Goal: Task Accomplishment & Management: Use online tool/utility

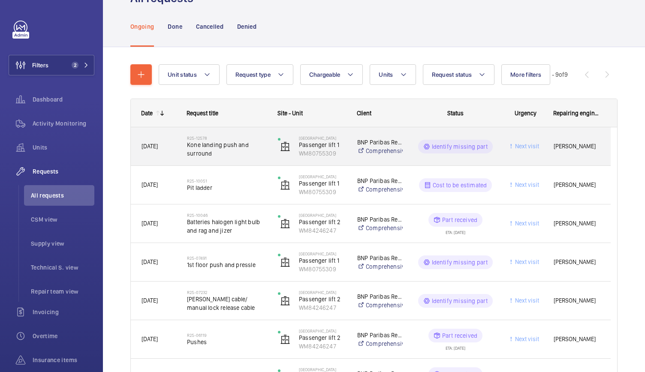
scroll to position [42, 0]
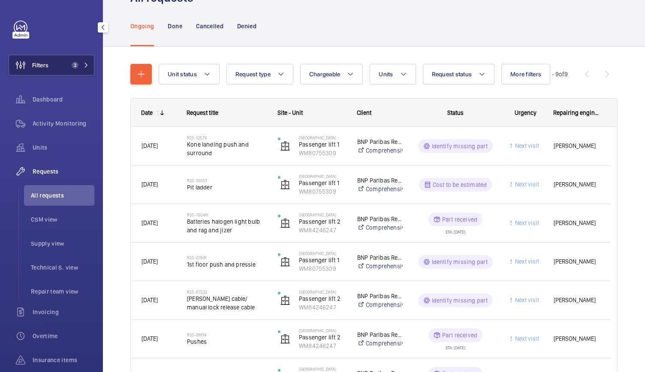
click at [72, 72] on button "Filters 2" at bounding box center [52, 65] width 86 height 21
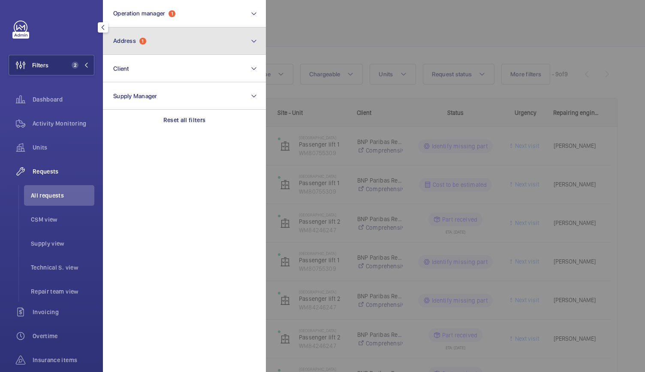
click at [125, 47] on button "Address 1" at bounding box center [184, 40] width 163 height 27
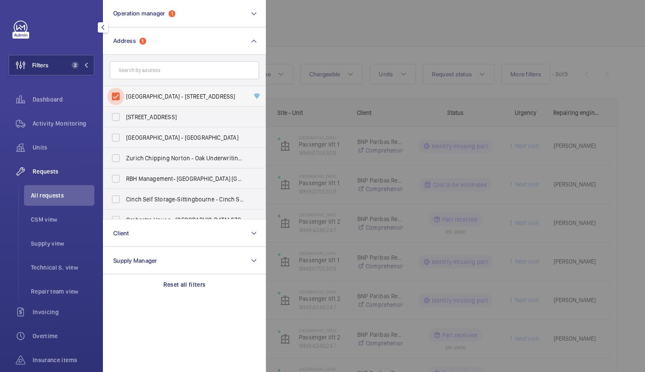
click at [118, 95] on input "[GEOGRAPHIC_DATA] - [STREET_ADDRESS]" at bounding box center [115, 96] width 17 height 17
checkbox input "false"
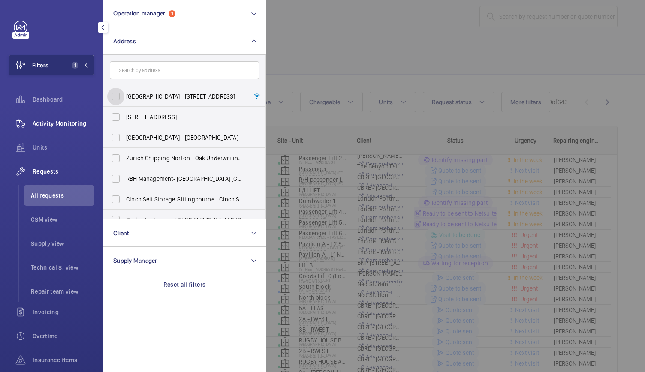
scroll to position [42, 0]
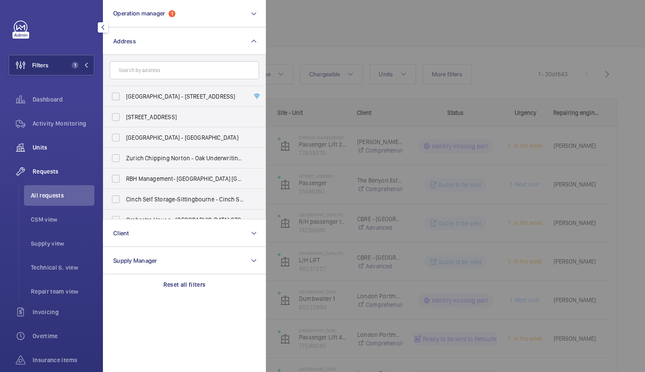
click at [39, 146] on span "Units" at bounding box center [64, 147] width 62 height 9
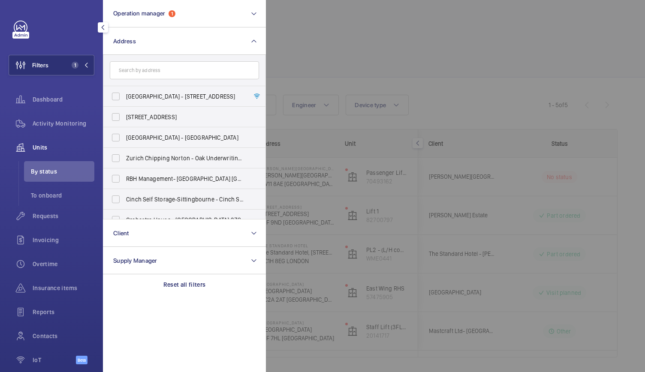
click at [365, 63] on div at bounding box center [588, 186] width 645 height 372
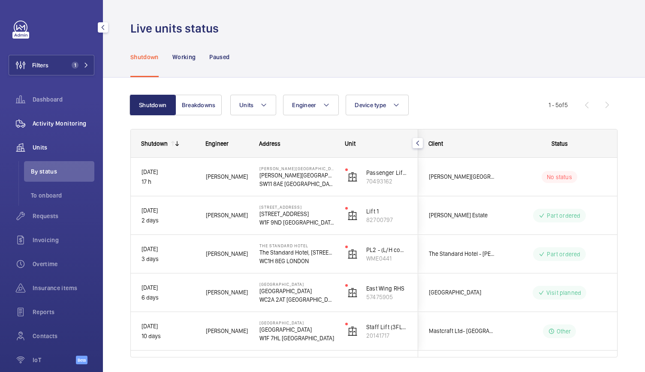
click at [68, 119] on div "Activity Monitoring" at bounding box center [52, 123] width 86 height 21
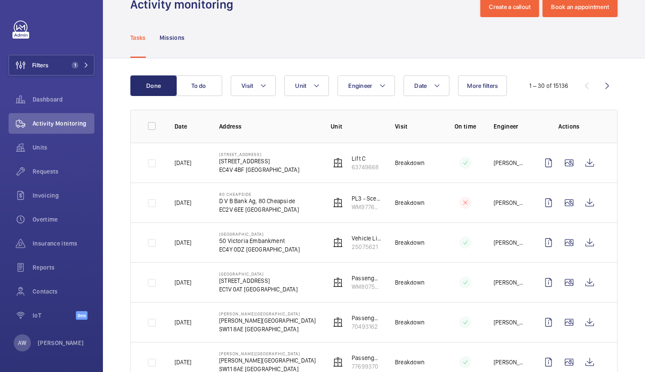
scroll to position [24, 0]
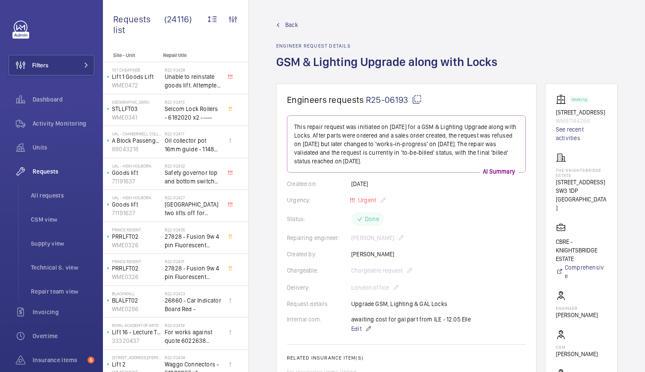
scroll to position [0, 10]
click at [73, 63] on button "Filters" at bounding box center [52, 65] width 86 height 21
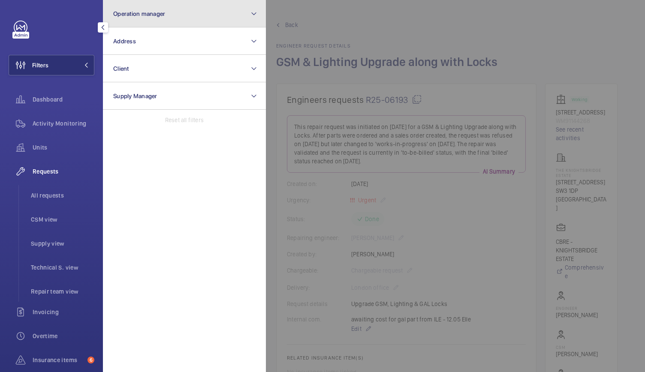
click at [146, 17] on button "Operation manager" at bounding box center [184, 13] width 163 height 27
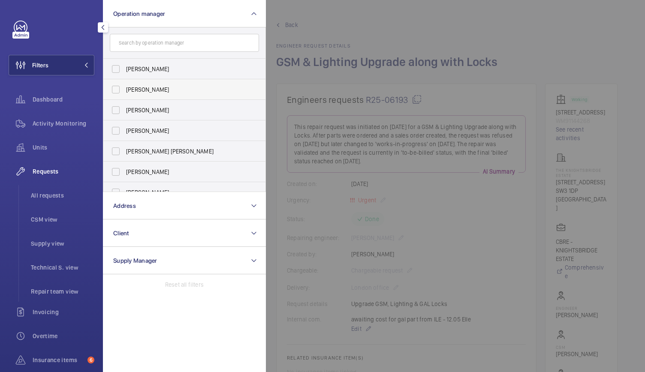
scroll to position [32, 0]
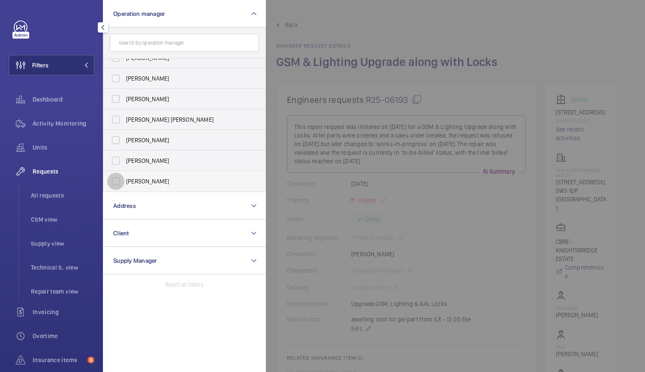
click at [115, 184] on input "[PERSON_NAME]" at bounding box center [115, 181] width 17 height 17
checkbox input "true"
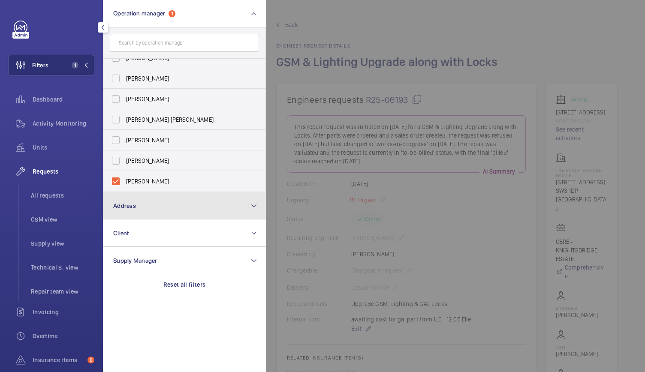
click at [121, 206] on span "Address" at bounding box center [124, 205] width 23 height 7
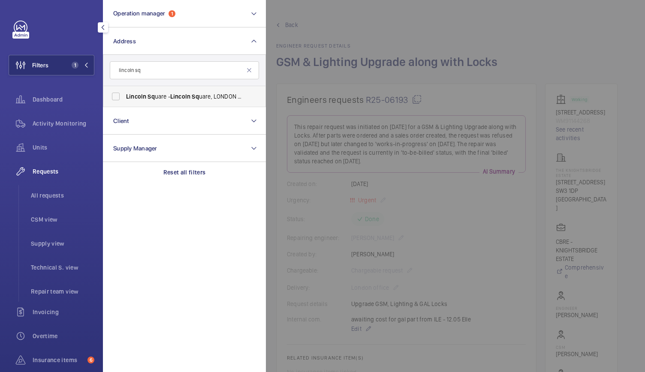
type input "lincoln sq"
click at [144, 95] on span "Lincoln" at bounding box center [136, 96] width 20 height 7
click at [124, 95] on input "Lincoln Sq uare - Lincoln Sq uare, LONDON WC2A 2AT" at bounding box center [115, 96] width 17 height 17
checkbox input "true"
click at [81, 123] on span "Activity Monitoring" at bounding box center [64, 123] width 62 height 9
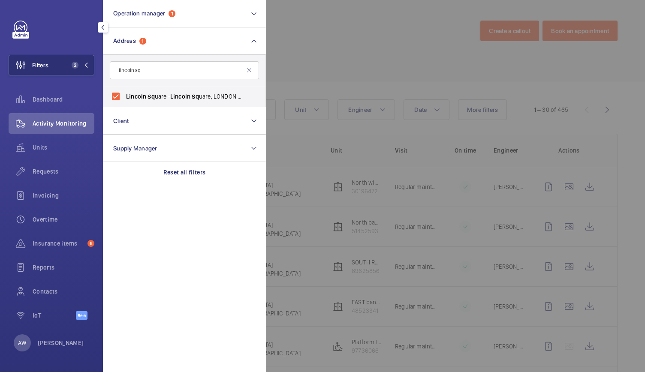
click at [419, 74] on div at bounding box center [588, 186] width 645 height 372
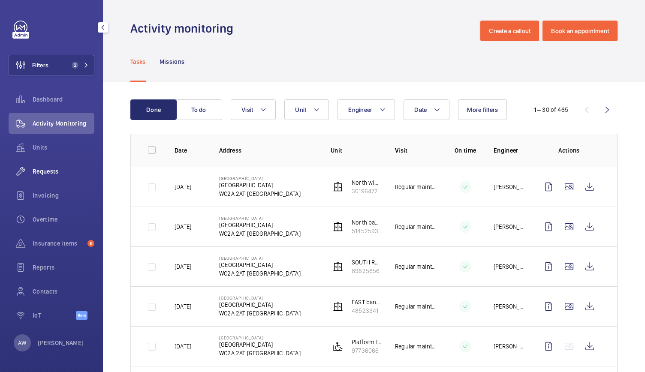
click at [46, 173] on span "Requests" at bounding box center [64, 171] width 62 height 9
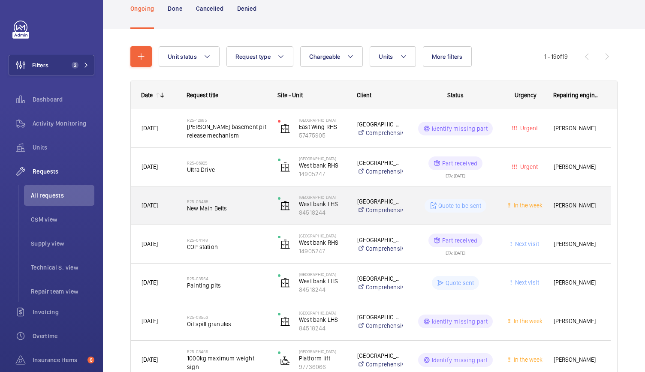
scroll to position [60, 0]
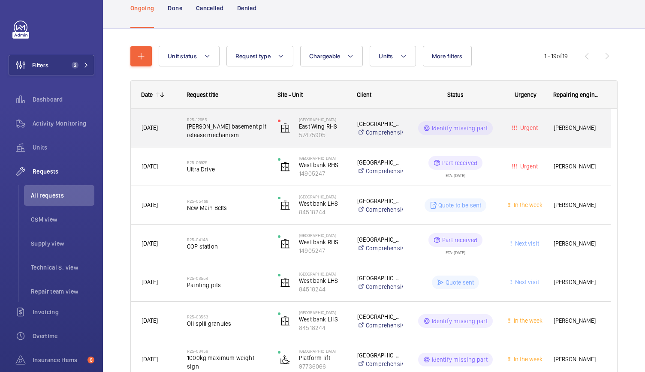
click at [253, 141] on div "R25-12985 Otis basement pit release mechanism" at bounding box center [222, 128] width 90 height 39
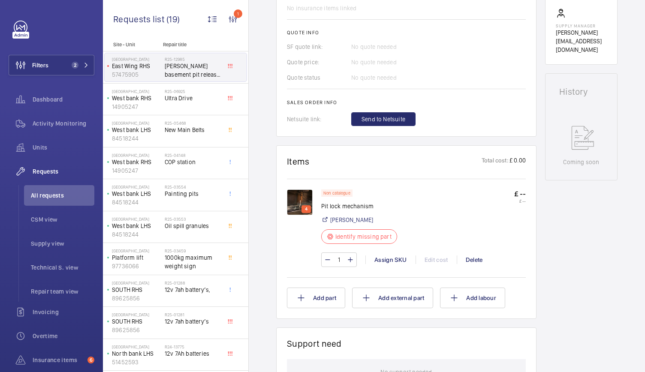
scroll to position [372, 0]
click at [302, 205] on div "4" at bounding box center [305, 209] width 9 height 8
click at [301, 189] on img at bounding box center [300, 202] width 26 height 26
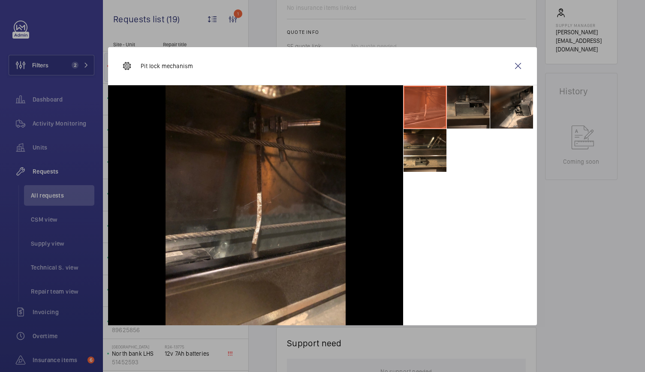
click at [456, 103] on li at bounding box center [468, 107] width 43 height 43
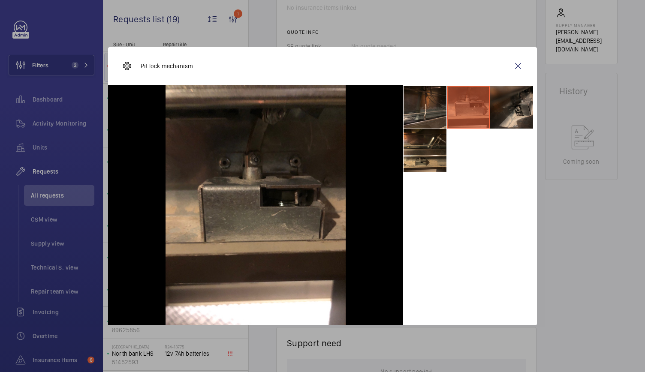
click at [503, 100] on li at bounding box center [511, 107] width 43 height 43
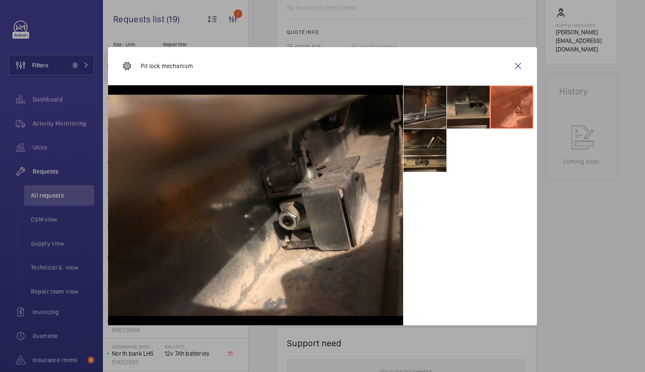
click at [421, 151] on li at bounding box center [425, 150] width 43 height 43
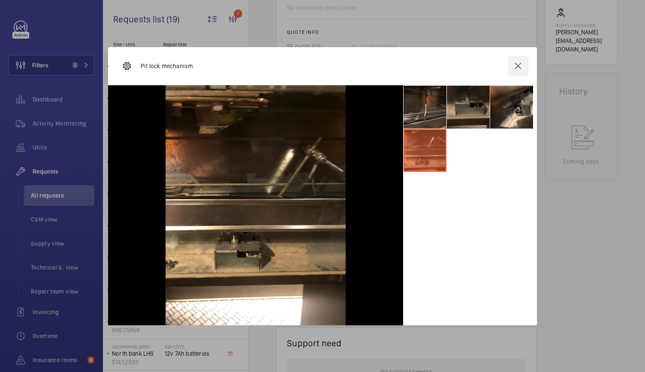
click at [520, 65] on wm-front-icon-button at bounding box center [518, 66] width 21 height 21
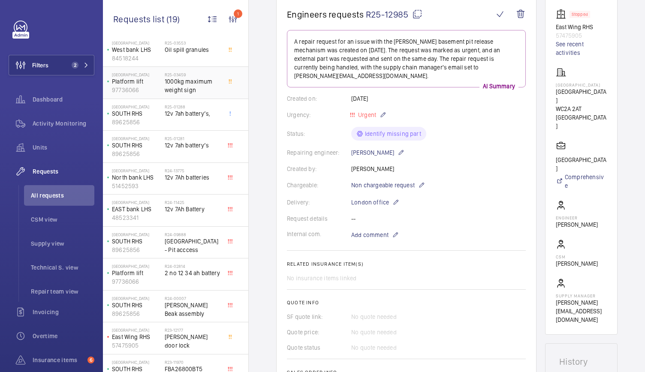
scroll to position [177, 0]
click at [158, 245] on p "89625856" at bounding box center [136, 249] width 49 height 9
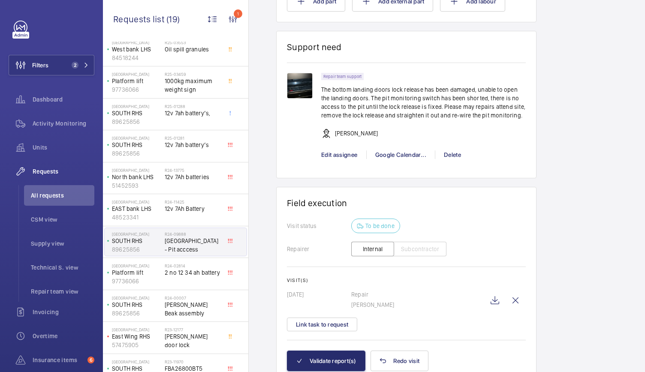
scroll to position [591, 0]
click at [302, 95] on img at bounding box center [300, 86] width 26 height 26
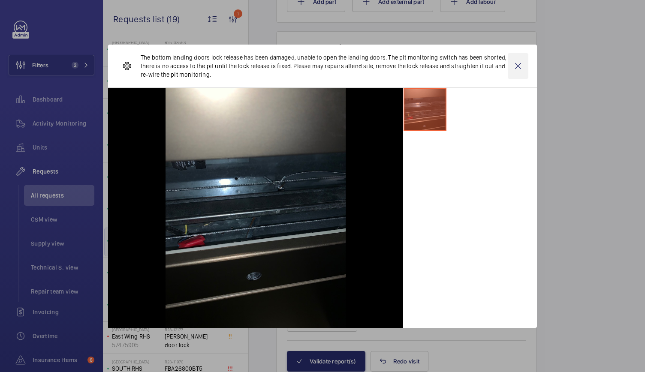
drag, startPoint x: 267, startPoint y: 227, endPoint x: 519, endPoint y: 65, distance: 300.0
click at [519, 65] on wm-front-icon-button at bounding box center [518, 66] width 21 height 26
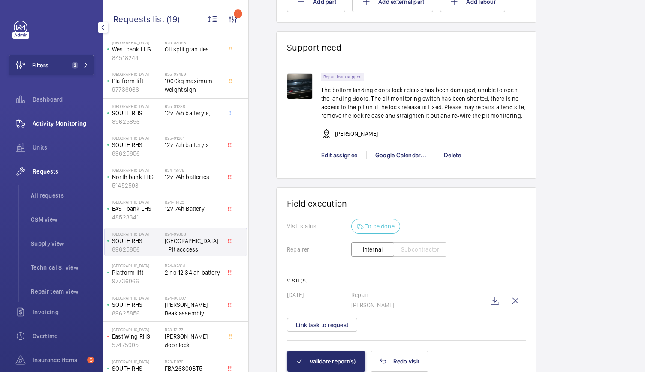
click at [39, 121] on span "Activity Monitoring" at bounding box center [64, 123] width 62 height 9
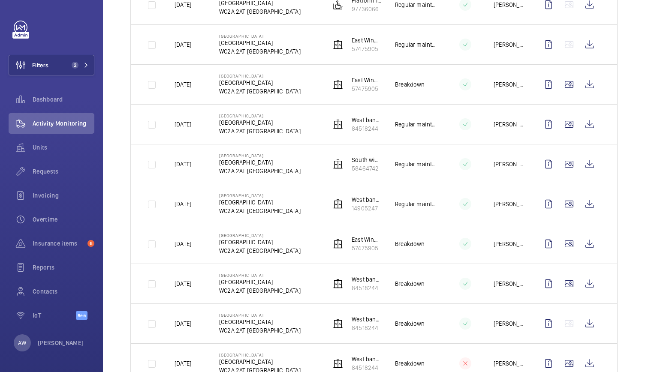
scroll to position [382, 0]
click at [587, 237] on wm-front-icon-button at bounding box center [589, 243] width 21 height 21
click at [583, 359] on wm-front-icon-button at bounding box center [589, 363] width 21 height 21
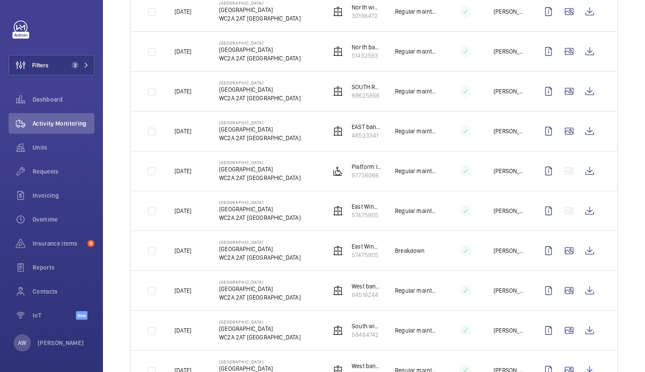
scroll to position [202, 0]
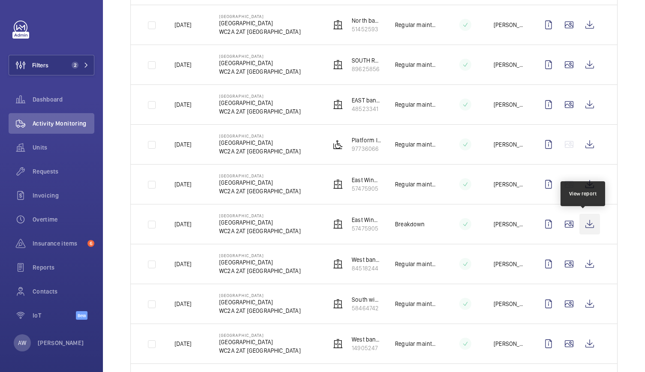
drag, startPoint x: 526, startPoint y: 345, endPoint x: 585, endPoint y: 228, distance: 131.6
click at [585, 228] on wm-front-icon-button at bounding box center [589, 224] width 21 height 21
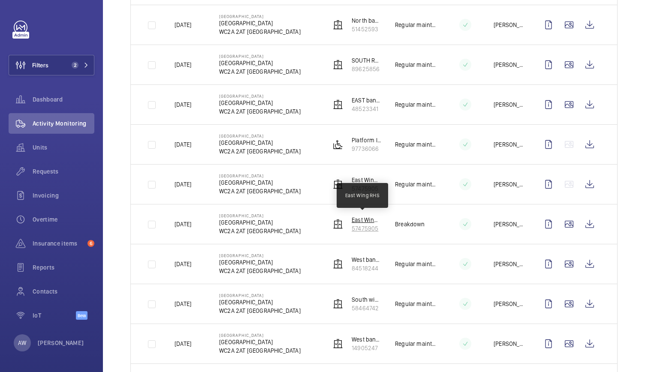
click at [357, 221] on p "East Wing RHS" at bounding box center [367, 220] width 30 height 9
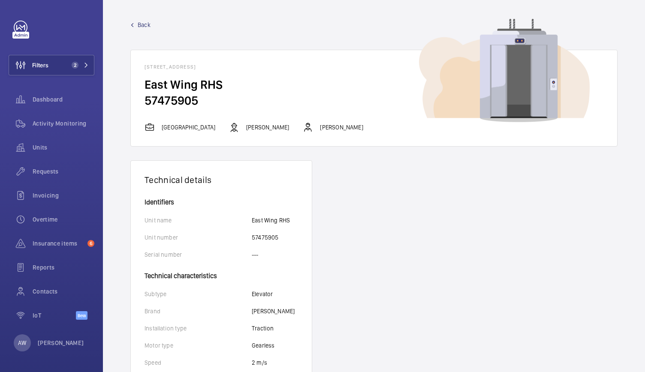
click at [136, 21] on link "Back" at bounding box center [373, 25] width 487 height 9
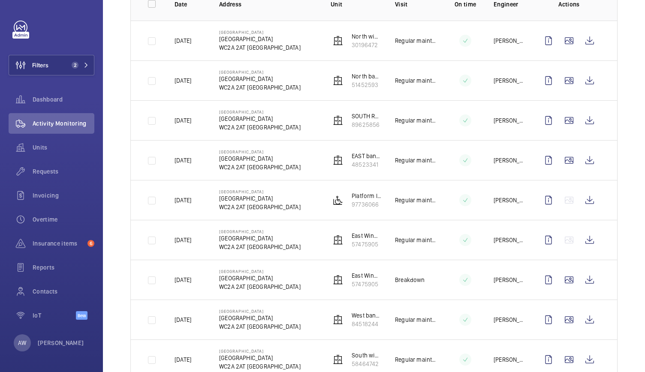
scroll to position [147, 0]
click at [590, 239] on wm-front-icon-button at bounding box center [589, 239] width 21 height 21
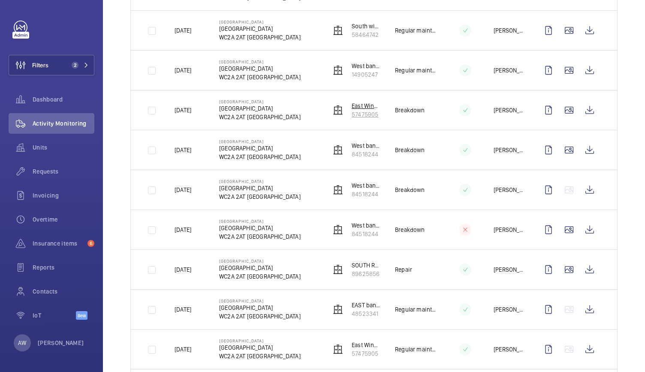
scroll to position [477, 0]
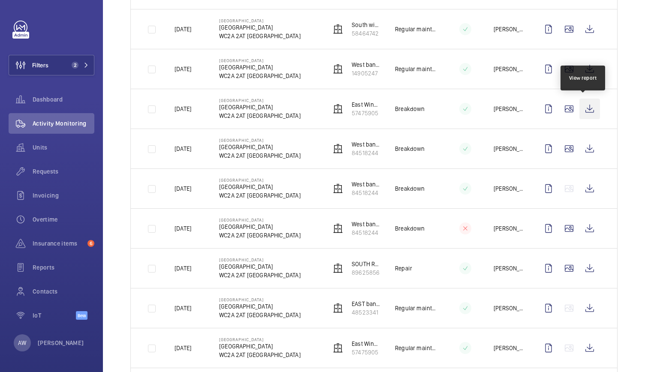
click at [579, 108] on wm-front-icon-button at bounding box center [589, 109] width 21 height 21
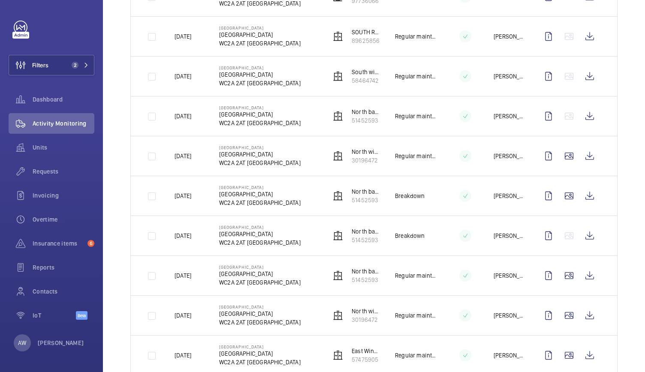
scroll to position [1007, 0]
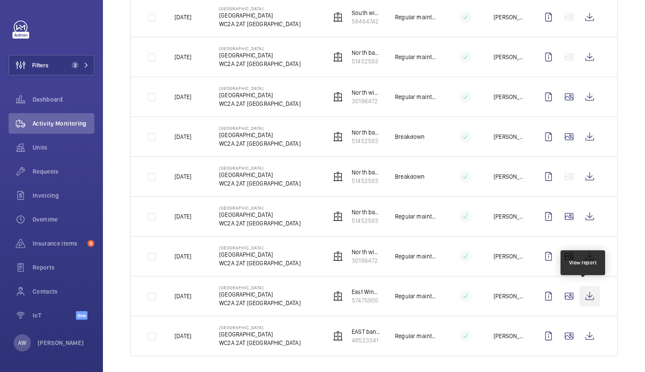
click at [584, 292] on wm-front-icon-button at bounding box center [589, 296] width 21 height 21
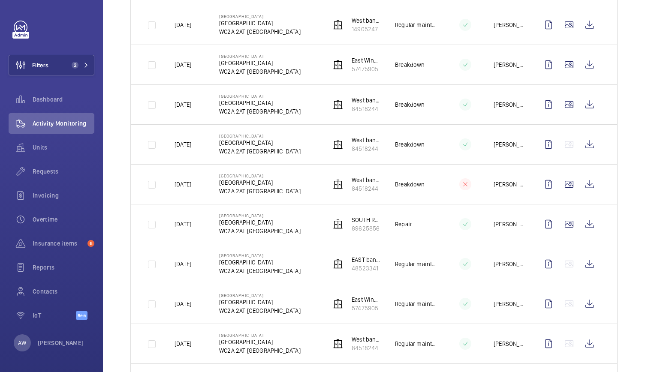
scroll to position [515, 0]
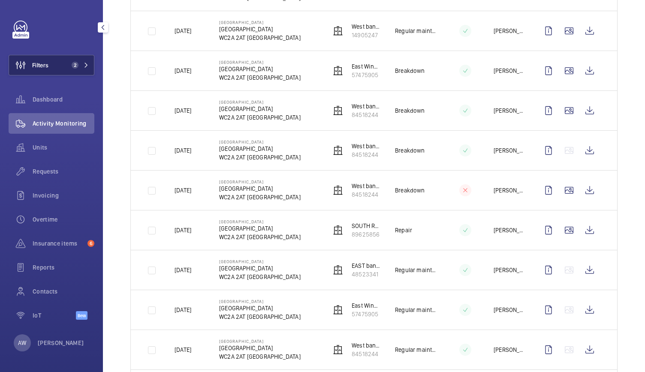
click at [80, 71] on button "Filters 2" at bounding box center [52, 65] width 86 height 21
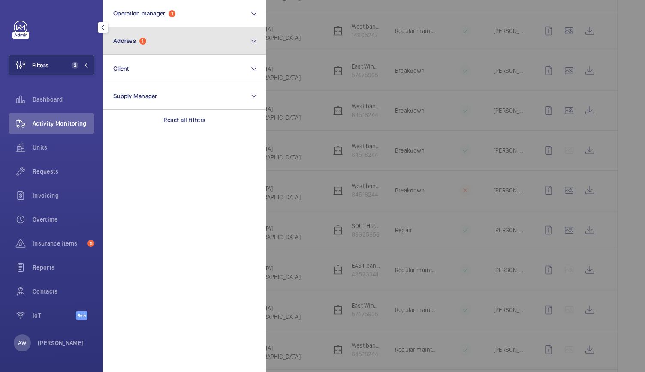
click at [151, 48] on button "Address 1" at bounding box center [184, 40] width 163 height 27
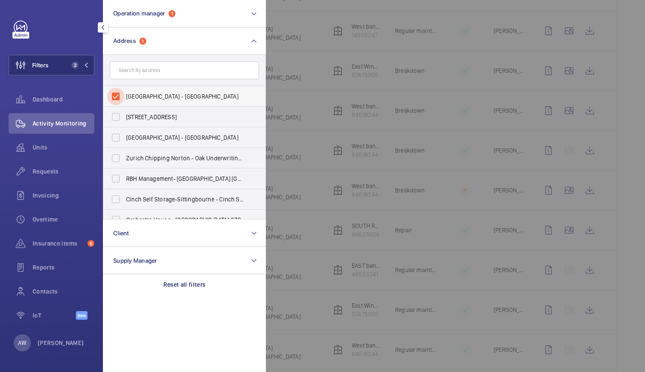
click at [117, 93] on input "Lincoln Square - Lincoln Square, LONDON WC2A 2AT" at bounding box center [115, 96] width 17 height 17
checkbox input "false"
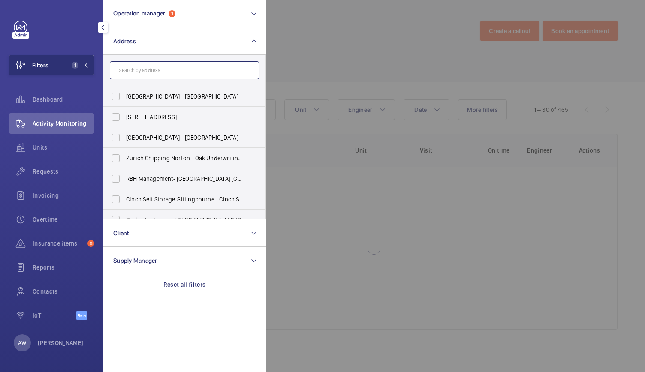
click at [146, 70] on input "text" at bounding box center [184, 70] width 149 height 18
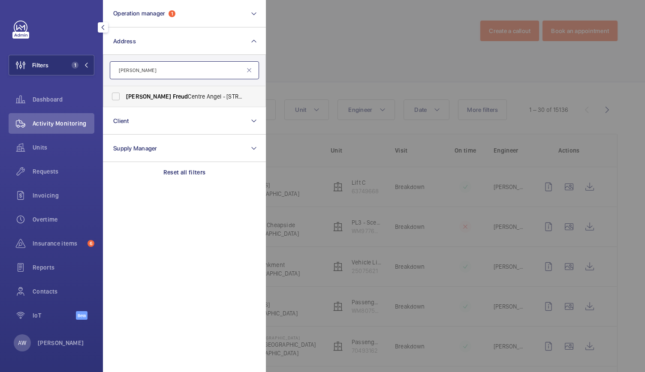
type input "anna freud"
click at [133, 95] on span "Anna" at bounding box center [148, 96] width 45 height 7
click at [124, 95] on input "Anna Freud Centre Angel - 4-8 Rodney Street, LONDON N1 9JH" at bounding box center [115, 96] width 17 height 17
checkbox input "true"
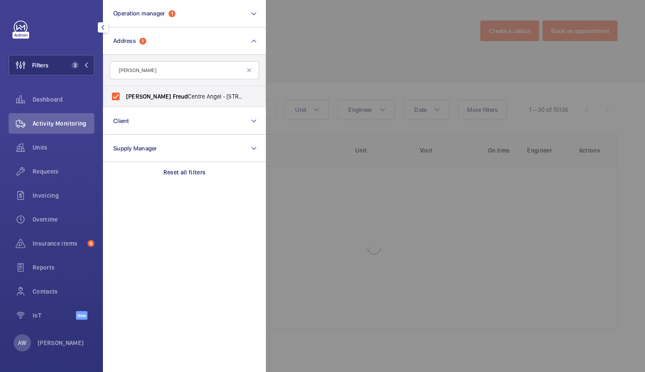
click at [298, 72] on div at bounding box center [588, 186] width 645 height 372
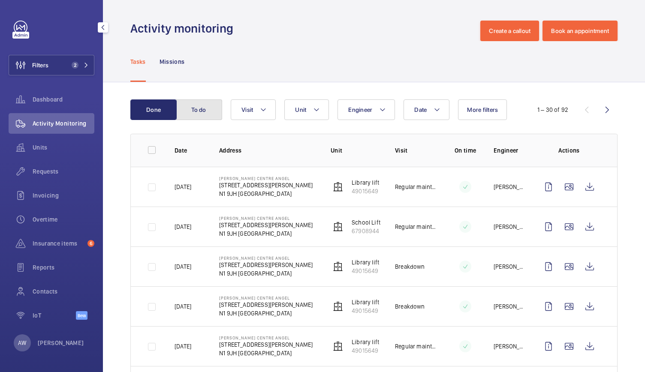
click at [216, 110] on button "To do" at bounding box center [199, 109] width 46 height 21
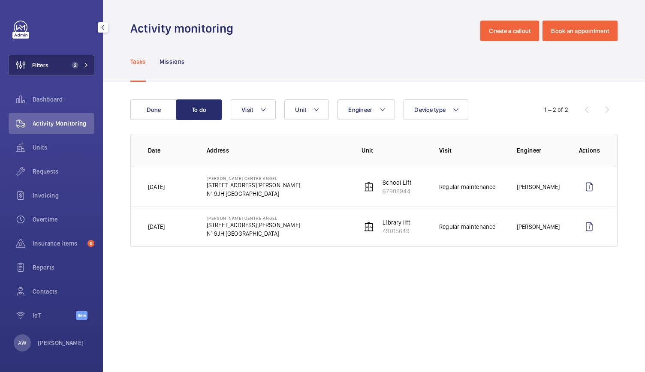
click at [80, 72] on button "Filters 2" at bounding box center [52, 65] width 86 height 21
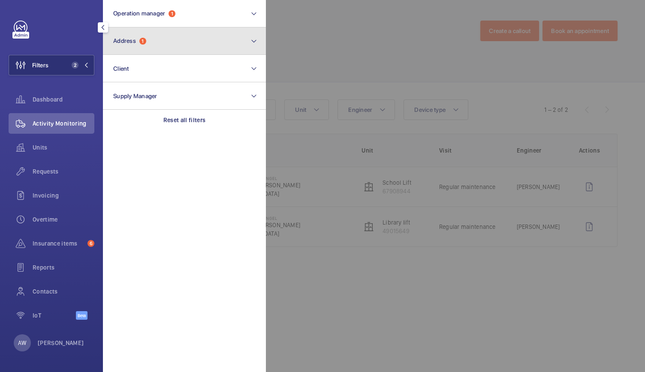
click at [151, 43] on button "Address 1" at bounding box center [184, 40] width 163 height 27
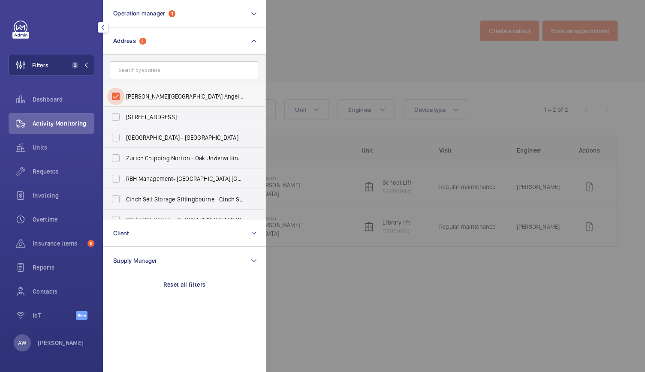
click at [116, 95] on input "Anna Freud Centre Angel - 4-8 Rodney Street, LONDON N1 9JH" at bounding box center [115, 96] width 17 height 17
checkbox input "false"
click at [130, 67] on input "text" at bounding box center [184, 70] width 149 height 18
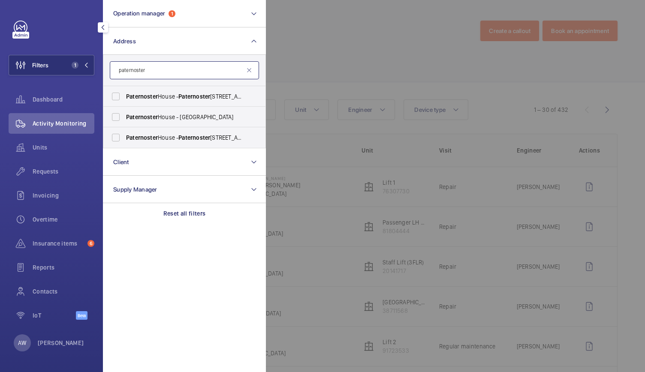
type input "paternoster"
click at [329, 44] on div at bounding box center [588, 186] width 645 height 372
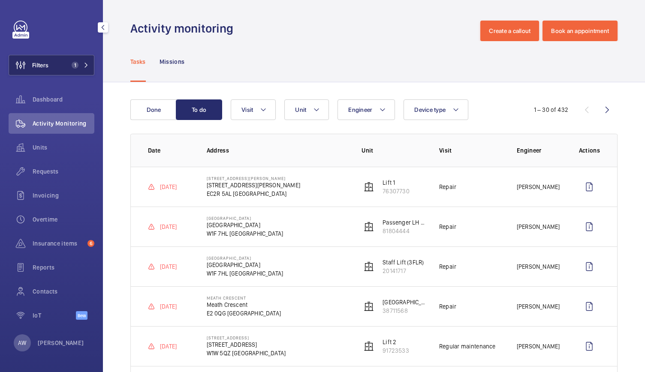
click at [50, 66] on button "Filters 1" at bounding box center [52, 65] width 86 height 21
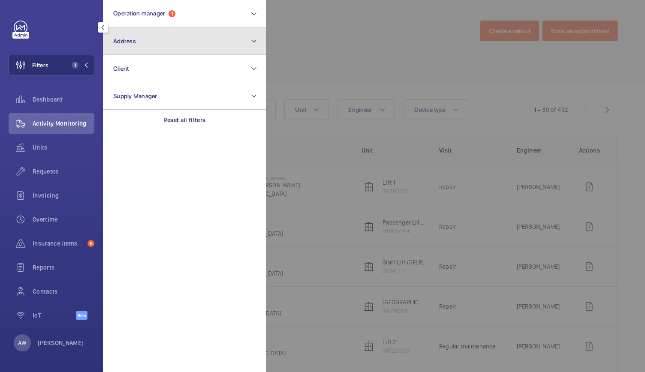
click at [136, 35] on button "Address" at bounding box center [184, 40] width 163 height 27
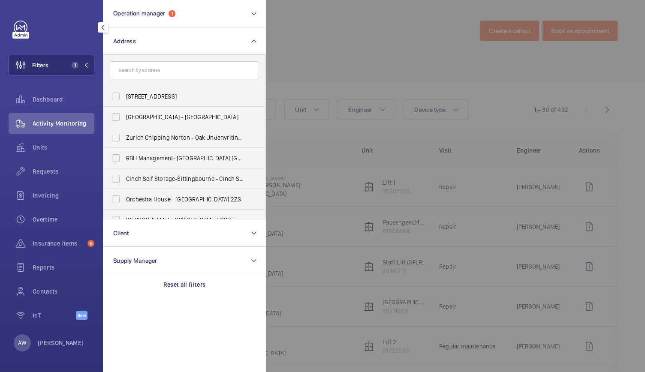
click at [132, 72] on input "text" at bounding box center [184, 70] width 149 height 18
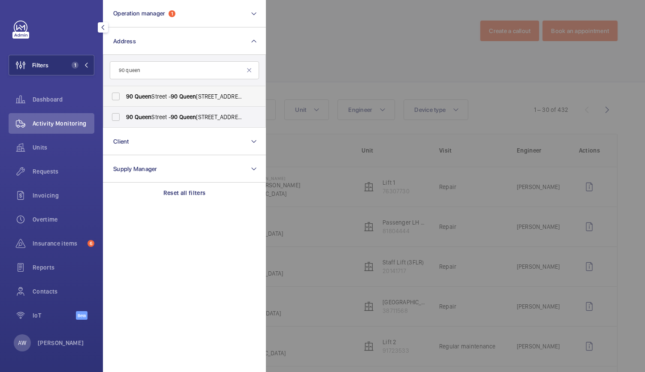
type input "90 queen"
click at [146, 98] on span "Queen" at bounding box center [143, 96] width 17 height 7
click at [124, 98] on input "90 Queen Street - 90 Queen St, LONDON EC4N 1SA" at bounding box center [115, 96] width 17 height 17
checkbox input "true"
click at [148, 109] on label "90 Queen Street - 90 Queen St, LONDON EC4N 1SA" at bounding box center [177, 117] width 149 height 21
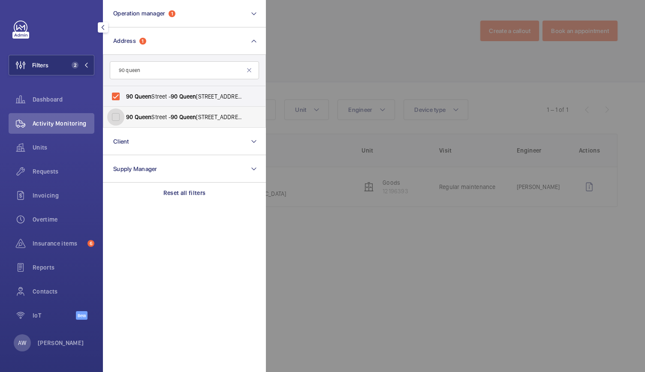
click at [124, 109] on input "90 Queen Street - 90 Queen St, LONDON EC4N 1SA" at bounding box center [115, 116] width 17 height 17
click at [145, 113] on span "90 Queen Street - 90 Queen St, LONDON EC4N 1SA" at bounding box center [185, 117] width 118 height 9
click at [124, 112] on input "90 Queen Street - 90 Queen St, LONDON EC4N 1SA" at bounding box center [115, 116] width 17 height 17
checkbox input "false"
click at [304, 43] on div at bounding box center [588, 186] width 645 height 372
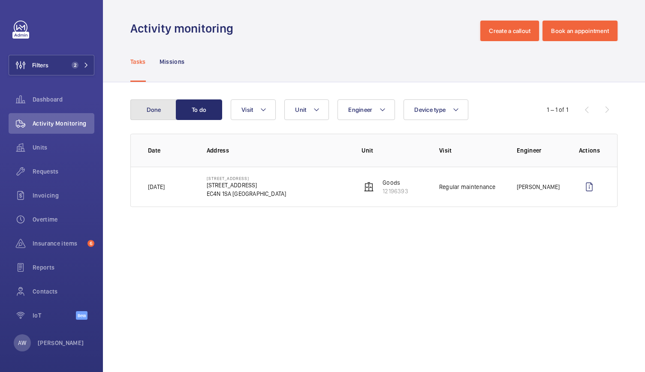
click at [149, 114] on button "Done" at bounding box center [153, 109] width 46 height 21
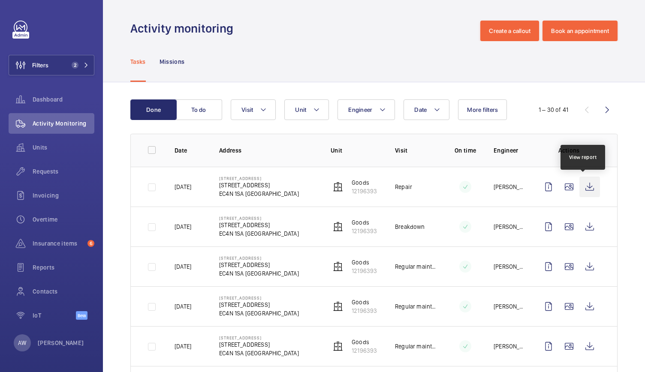
click at [585, 185] on wm-front-icon-button at bounding box center [589, 187] width 21 height 21
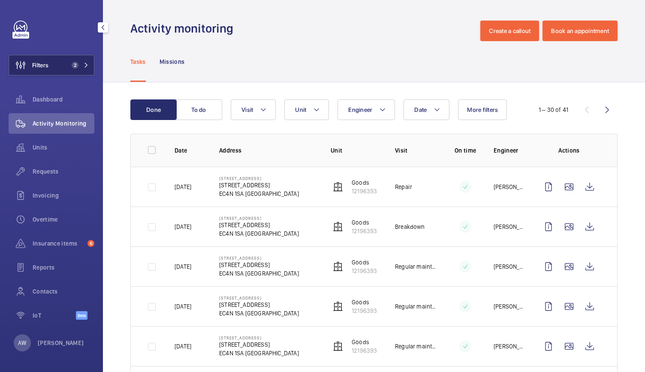
click at [66, 73] on button "Filters 2" at bounding box center [52, 65] width 86 height 21
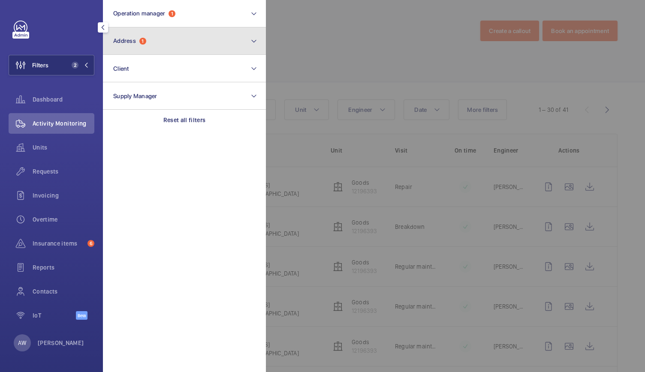
click at [147, 49] on button "Address 1" at bounding box center [184, 40] width 163 height 27
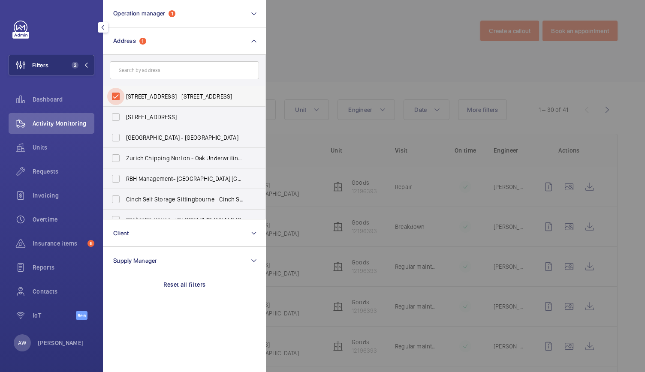
click at [115, 102] on input "90 Queen Street - 90 Queen St, LONDON EC4N 1SA" at bounding box center [115, 96] width 17 height 17
checkbox input "false"
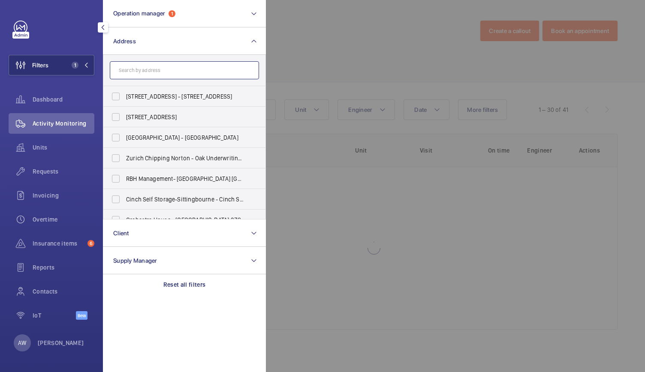
click at [123, 78] on input "text" at bounding box center [184, 70] width 149 height 18
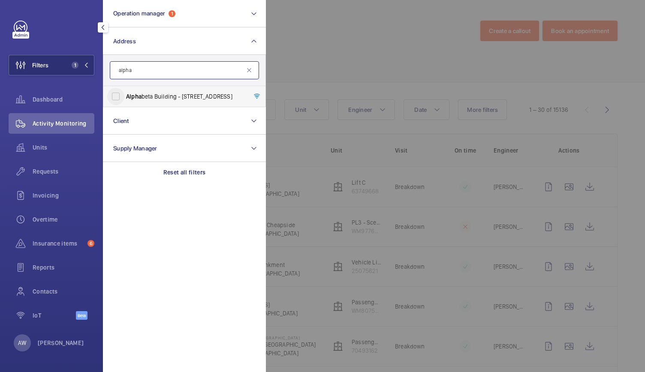
type input "alpha"
click at [118, 94] on input "Alpha beta Building - 14 - 18 Finsbury Square, LONDON EC2A 1AH" at bounding box center [115, 96] width 17 height 17
checkbox input "true"
click at [287, 48] on div at bounding box center [588, 186] width 645 height 372
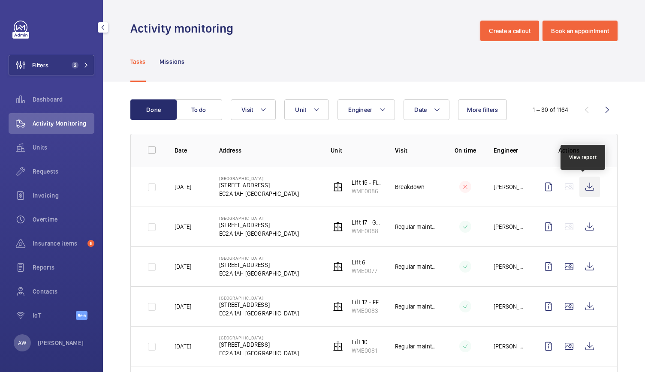
click at [586, 187] on wm-front-icon-button at bounding box center [589, 187] width 21 height 21
click at [58, 170] on span "Requests" at bounding box center [64, 171] width 62 height 9
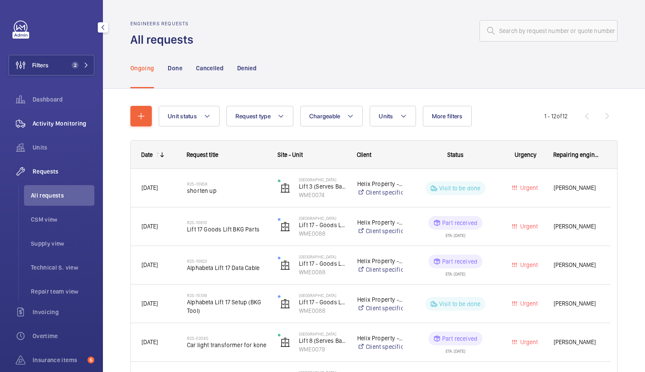
click at [82, 121] on span "Activity Monitoring" at bounding box center [64, 123] width 62 height 9
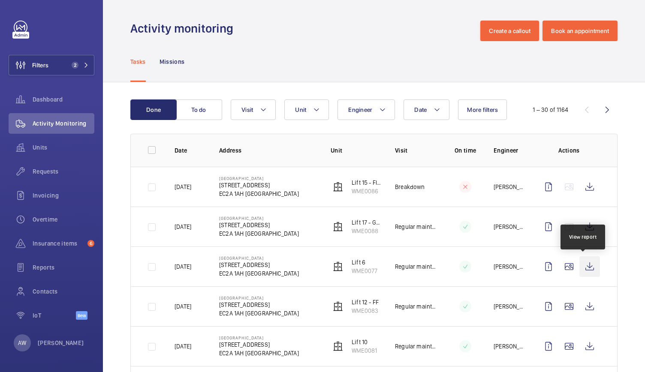
click at [581, 269] on wm-front-icon-button at bounding box center [589, 266] width 21 height 21
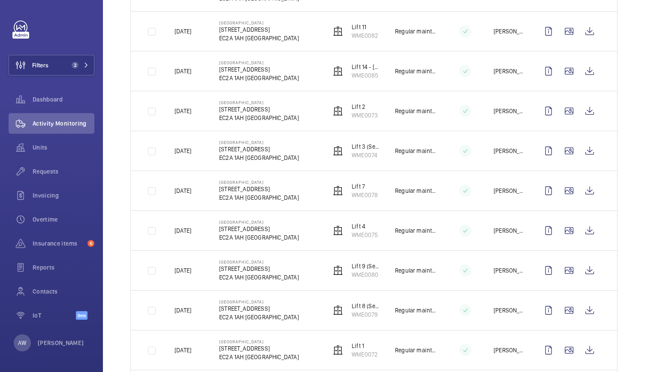
scroll to position [440, 0]
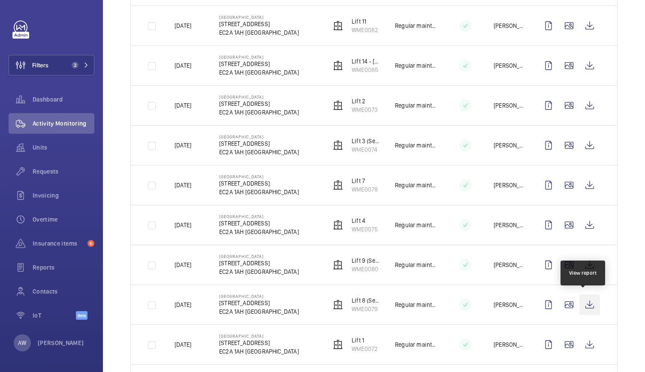
click at [584, 304] on wm-front-icon-button at bounding box center [589, 305] width 21 height 21
